Goal: Navigation & Orientation: Go to known website

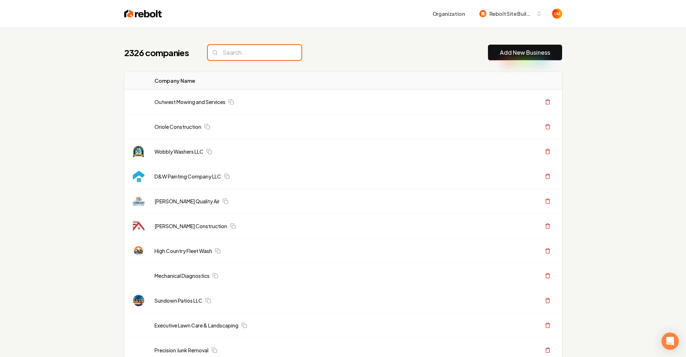
click at [251, 57] on input "search" at bounding box center [255, 52] width 94 height 15
click at [246, 53] on input "search" at bounding box center [255, 52] width 94 height 15
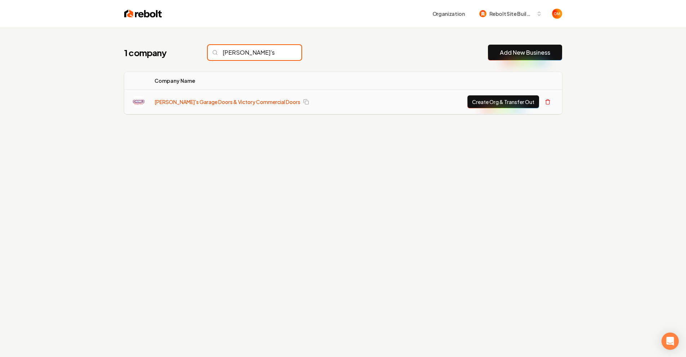
type input "[PERSON_NAME]'s"
click at [207, 99] on link "[PERSON_NAME]'s Garage Doors & Victory Commercial Doors" at bounding box center [227, 101] width 146 height 7
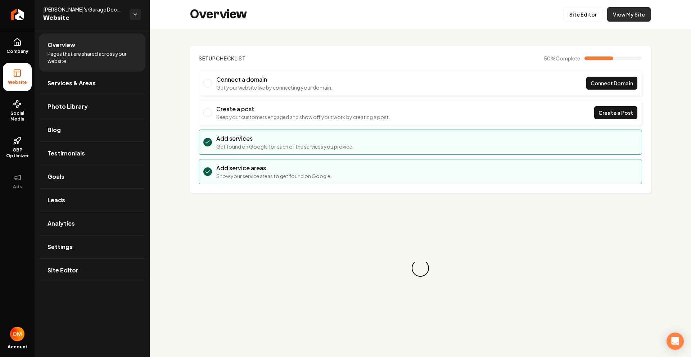
click at [626, 18] on link "View My Site" at bounding box center [629, 14] width 44 height 14
